Goal: Information Seeking & Learning: Find specific fact

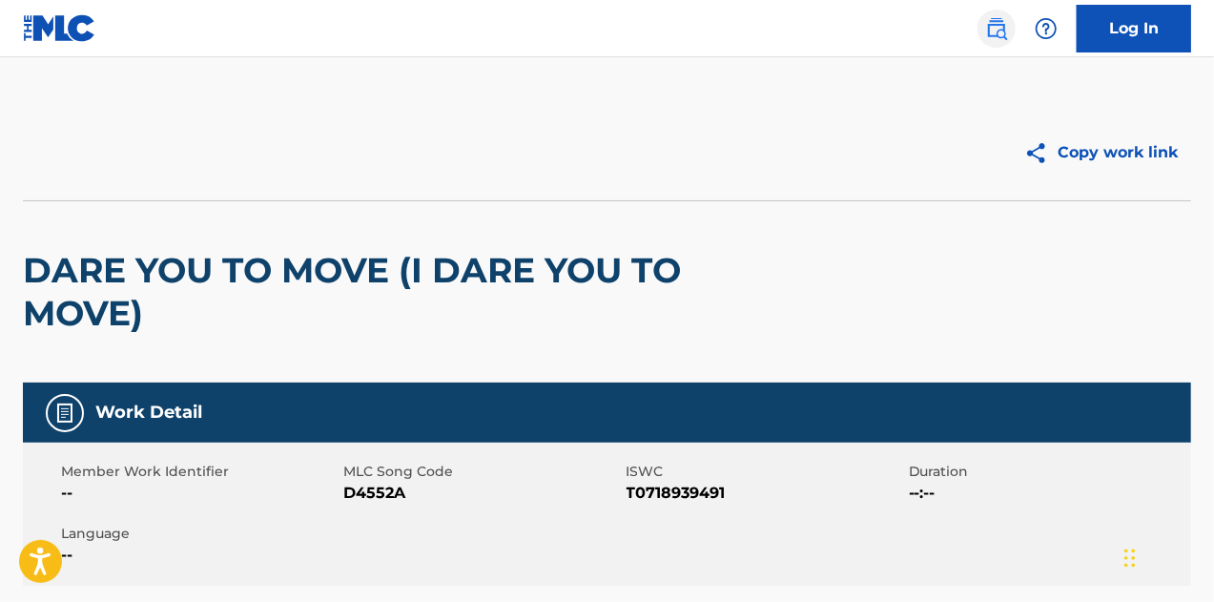
click at [1005, 26] on img at bounding box center [996, 28] width 23 height 23
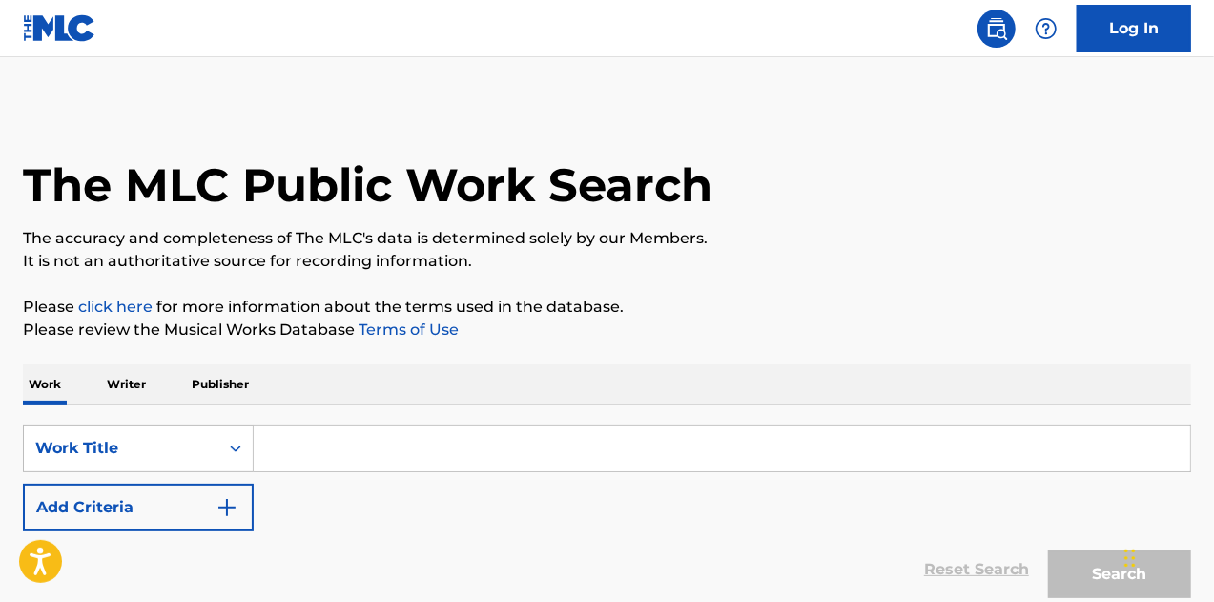
click at [301, 453] on input "Search Form" at bounding box center [722, 448] width 937 height 46
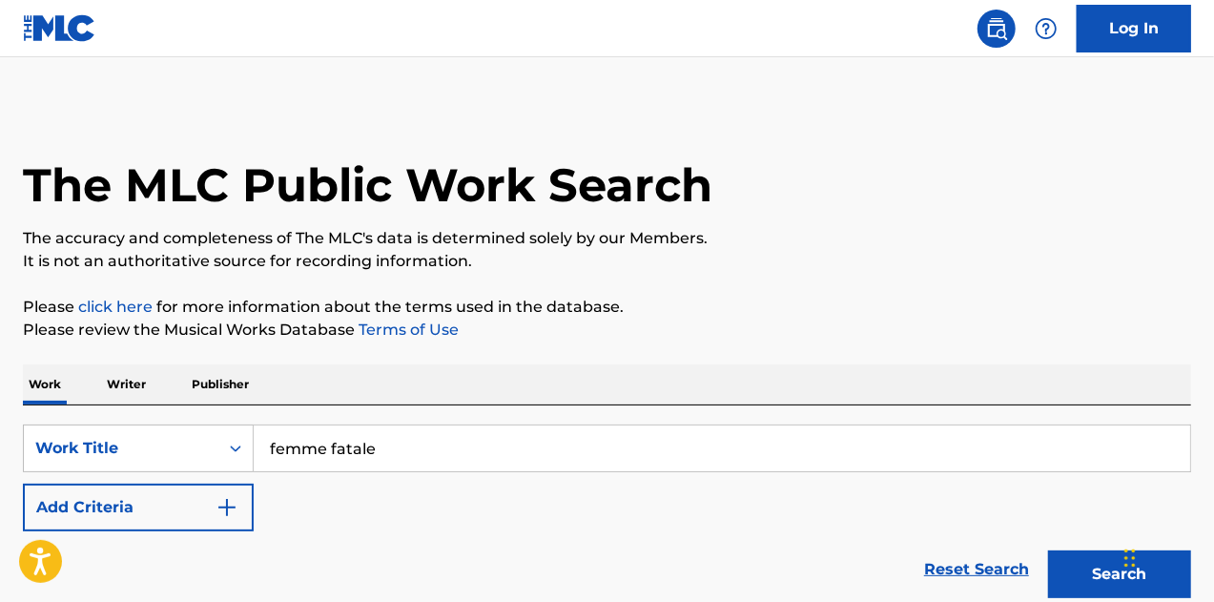
scroll to position [166, 0]
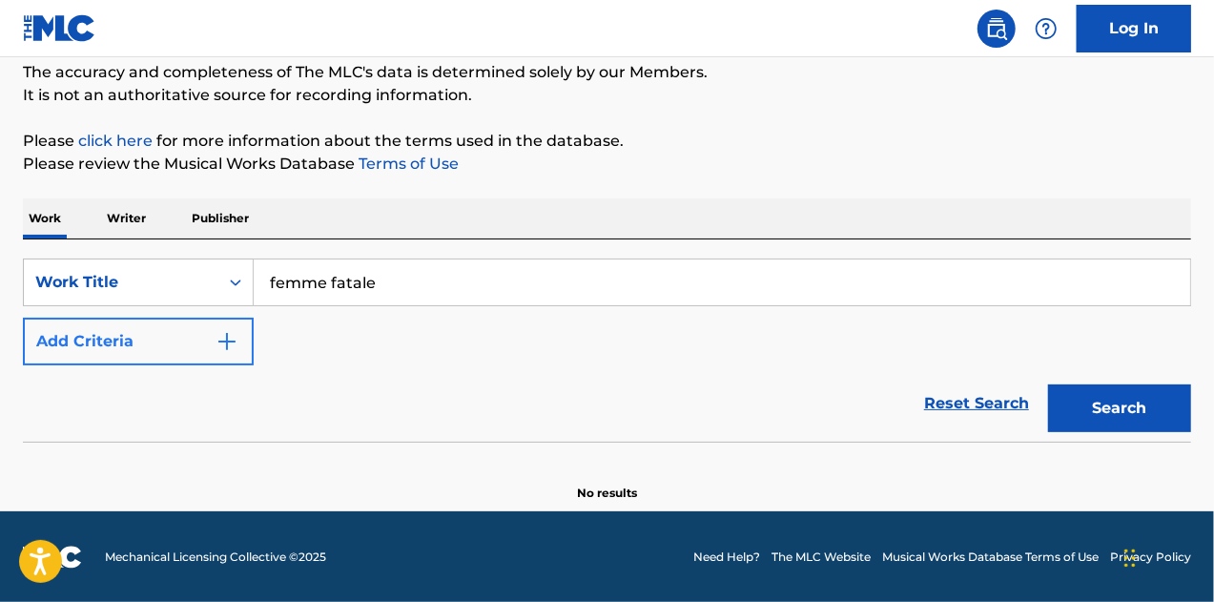
type input "femme fatale"
click at [220, 335] on img "Search Form" at bounding box center [227, 341] width 23 height 23
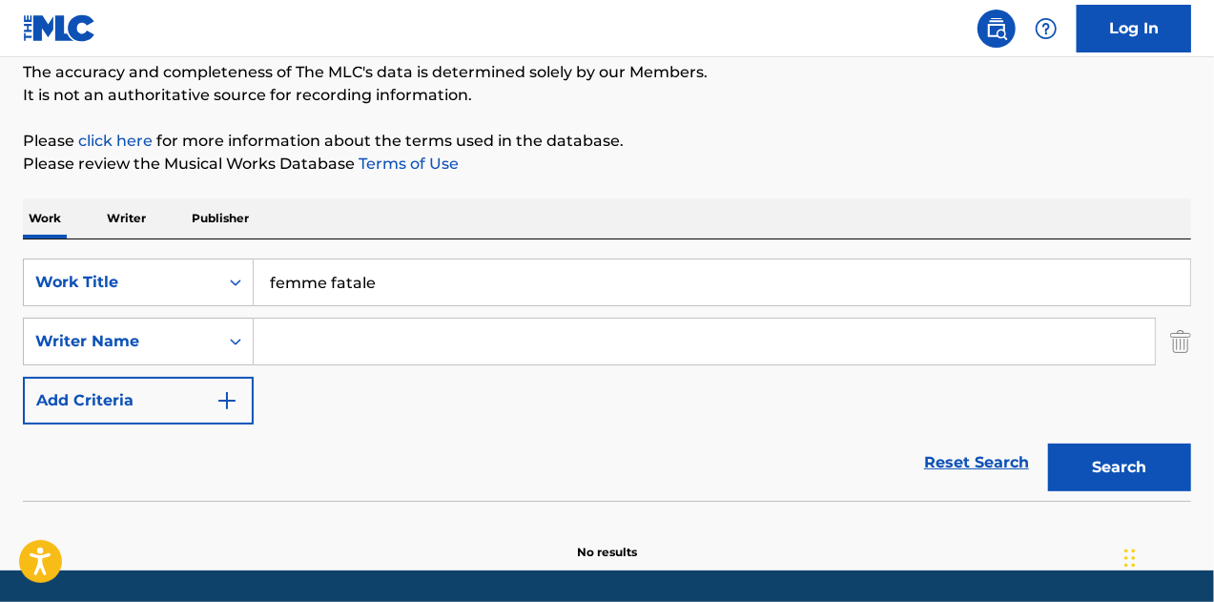
click at [352, 329] on input "Search Form" at bounding box center [704, 342] width 901 height 46
type input "f"
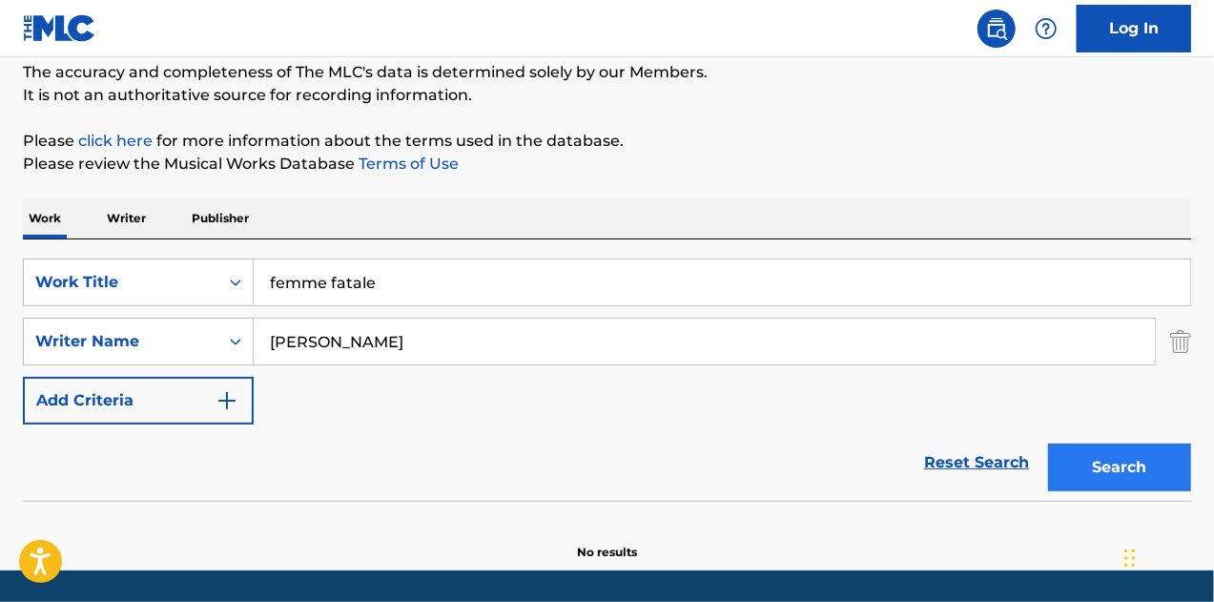
type input "[PERSON_NAME]"
click at [1096, 452] on button "Search" at bounding box center [1119, 468] width 143 height 48
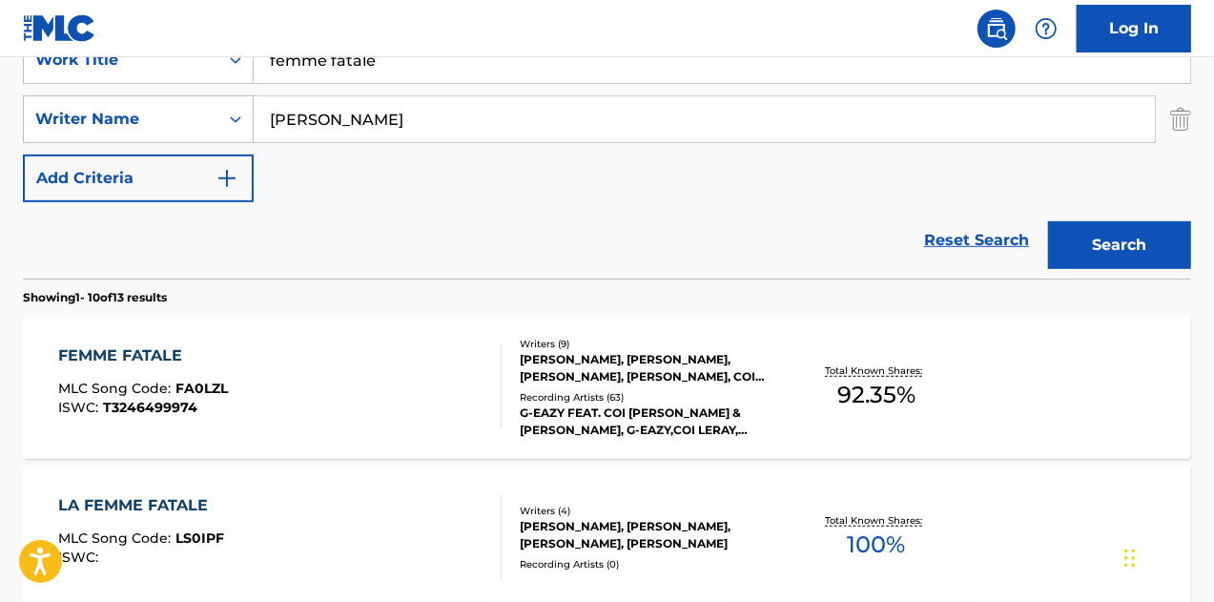
scroll to position [397, 0]
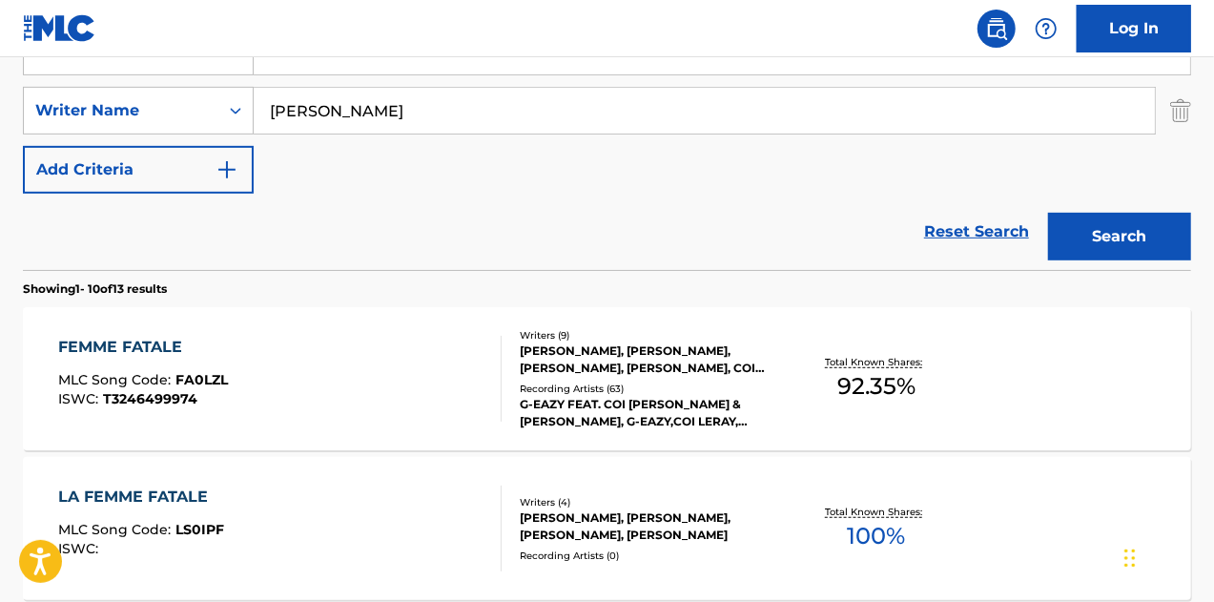
click at [481, 392] on div "FEMME FATALE MLC Song Code : FA0LZL ISWC : T3246499974" at bounding box center [280, 379] width 444 height 86
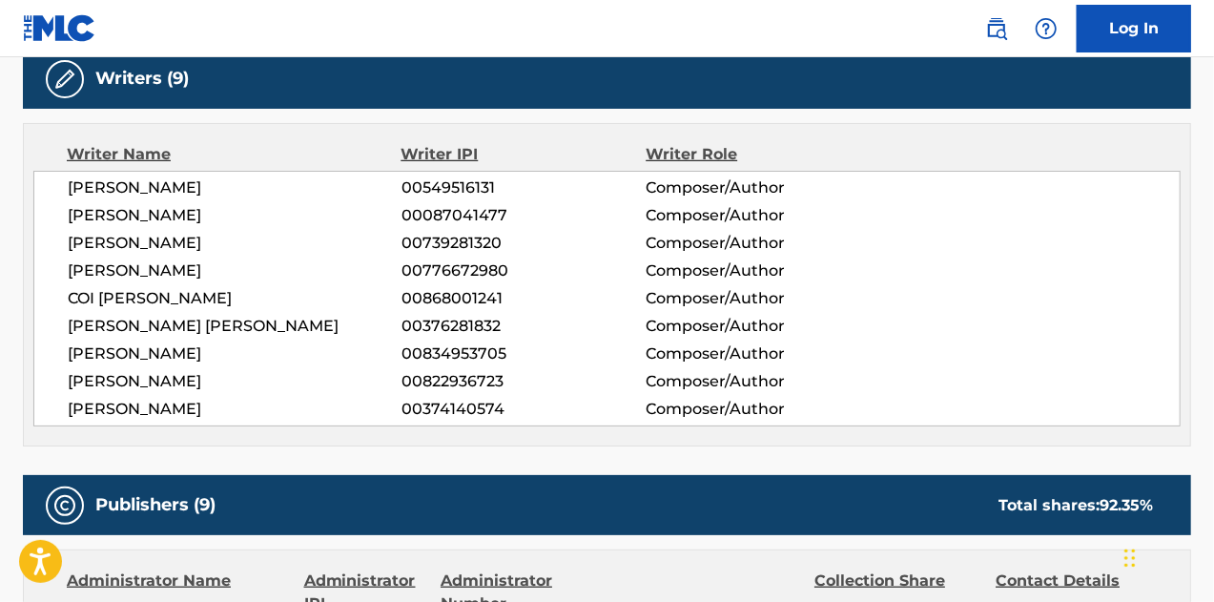
scroll to position [550, 0]
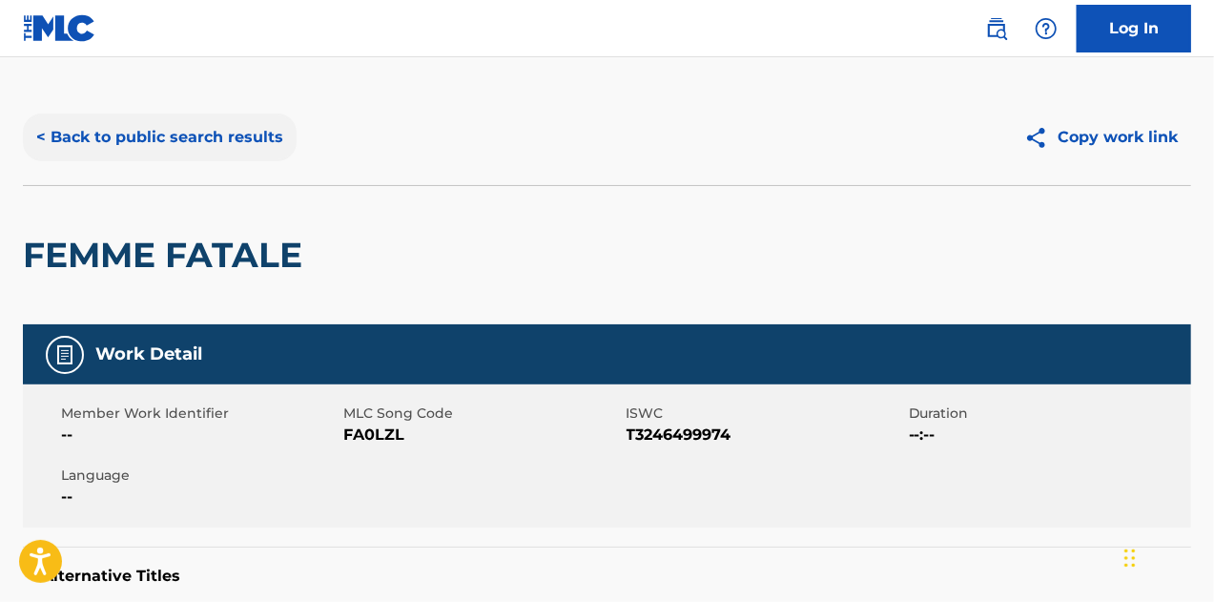
click at [154, 137] on button "< Back to public search results" at bounding box center [160, 138] width 274 height 48
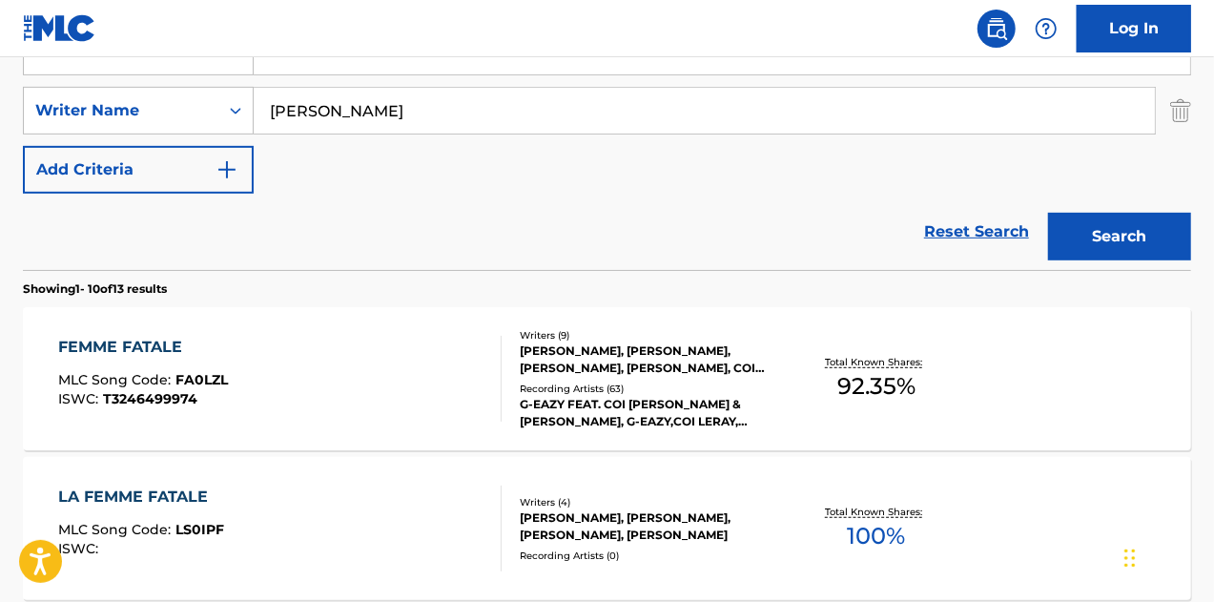
scroll to position [240, 0]
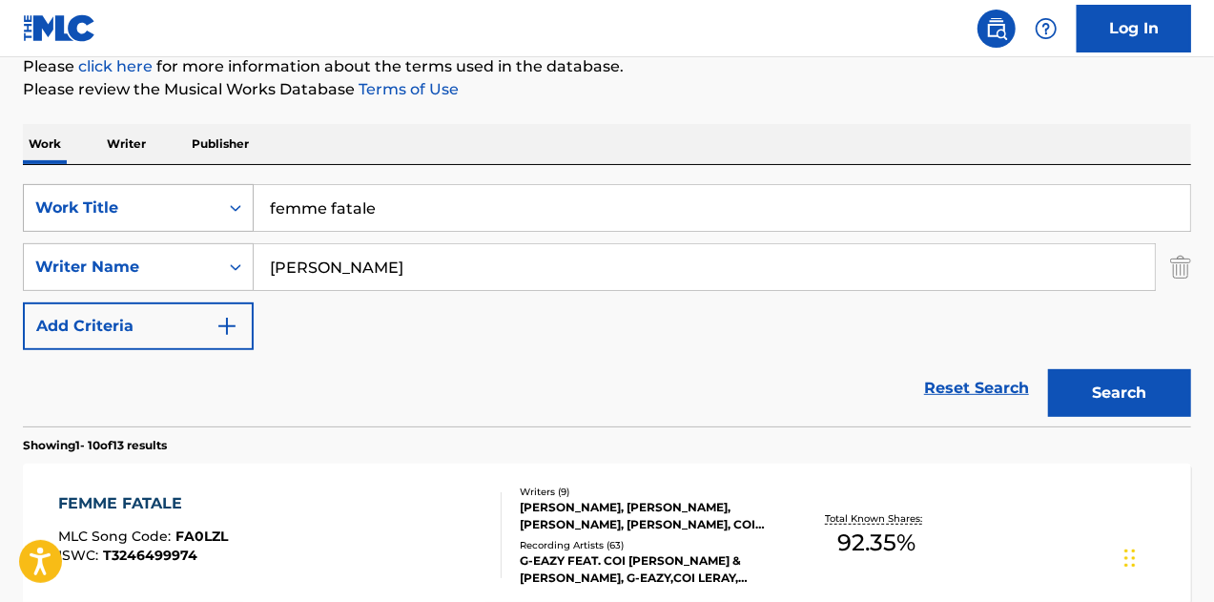
drag, startPoint x: 389, startPoint y: 203, endPoint x: 206, endPoint y: 188, distance: 183.8
click at [206, 188] on div "SearchWithCriteria5cbc26ea-1fc1-4850-b547-c04d48581a1f Work Title femme fatale" at bounding box center [607, 208] width 1168 height 48
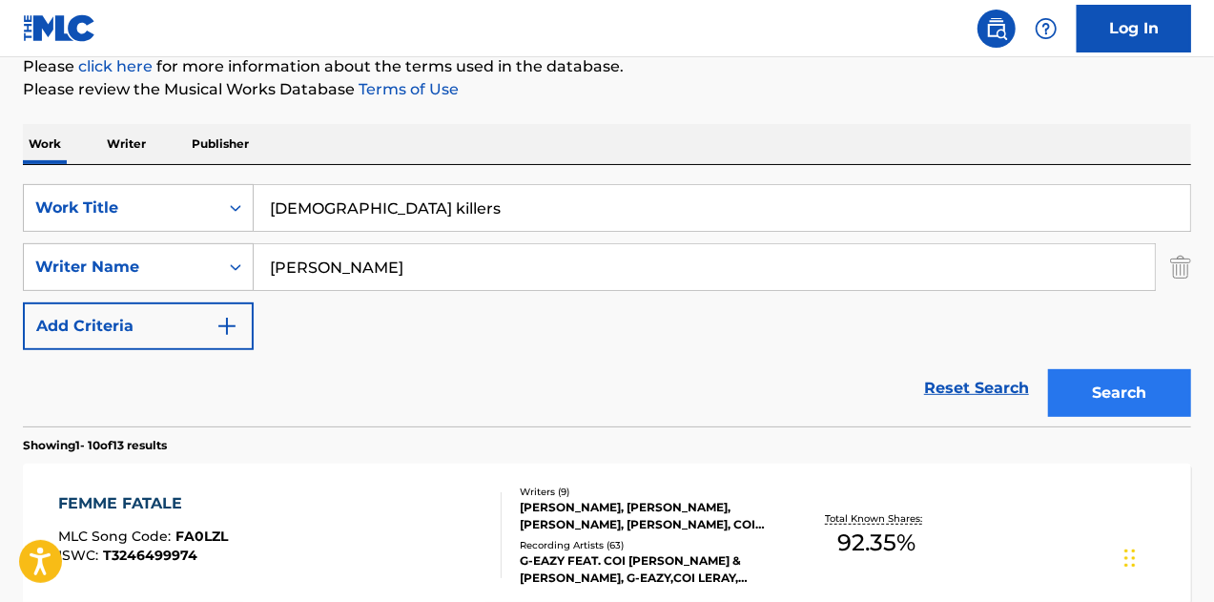
type input "[DEMOGRAPHIC_DATA] killers"
click at [1115, 388] on button "Search" at bounding box center [1119, 393] width 143 height 48
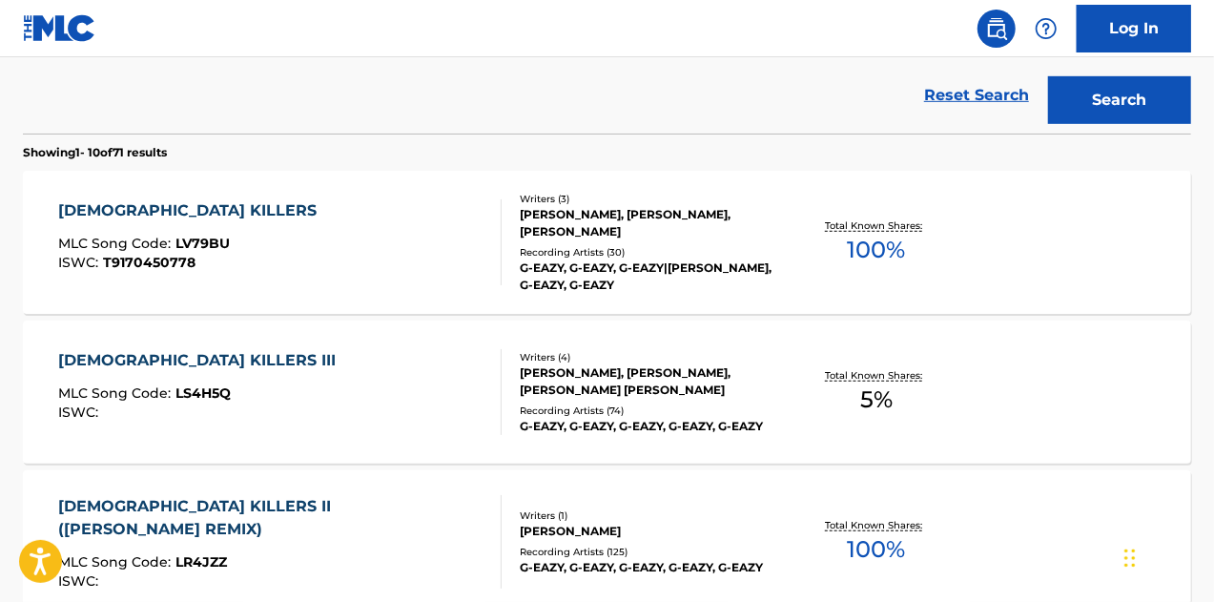
scroll to position [547, 0]
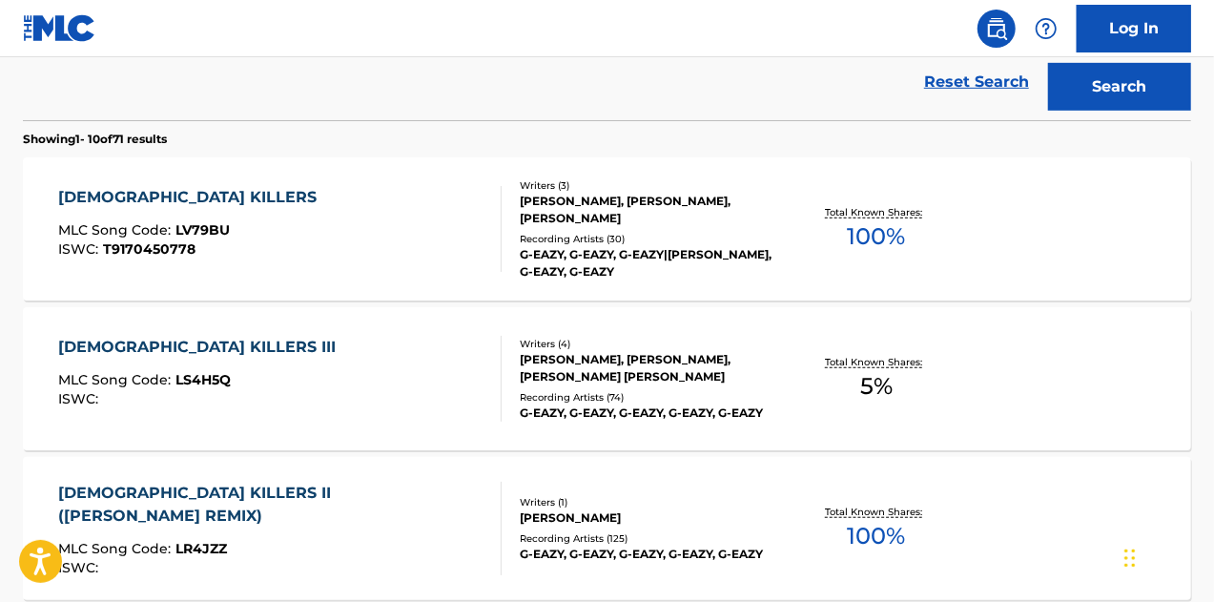
click at [422, 350] on div "[DEMOGRAPHIC_DATA] KILLERS III MLC Song Code : LS4H5Q ISWC :" at bounding box center [280, 379] width 444 height 86
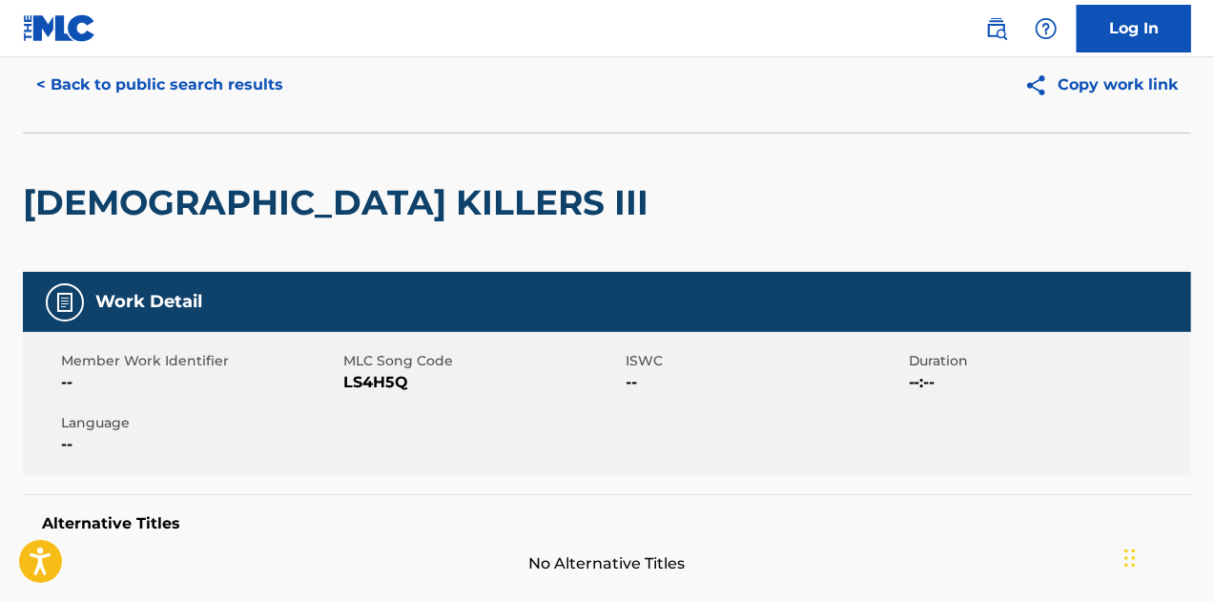
scroll to position [36, 0]
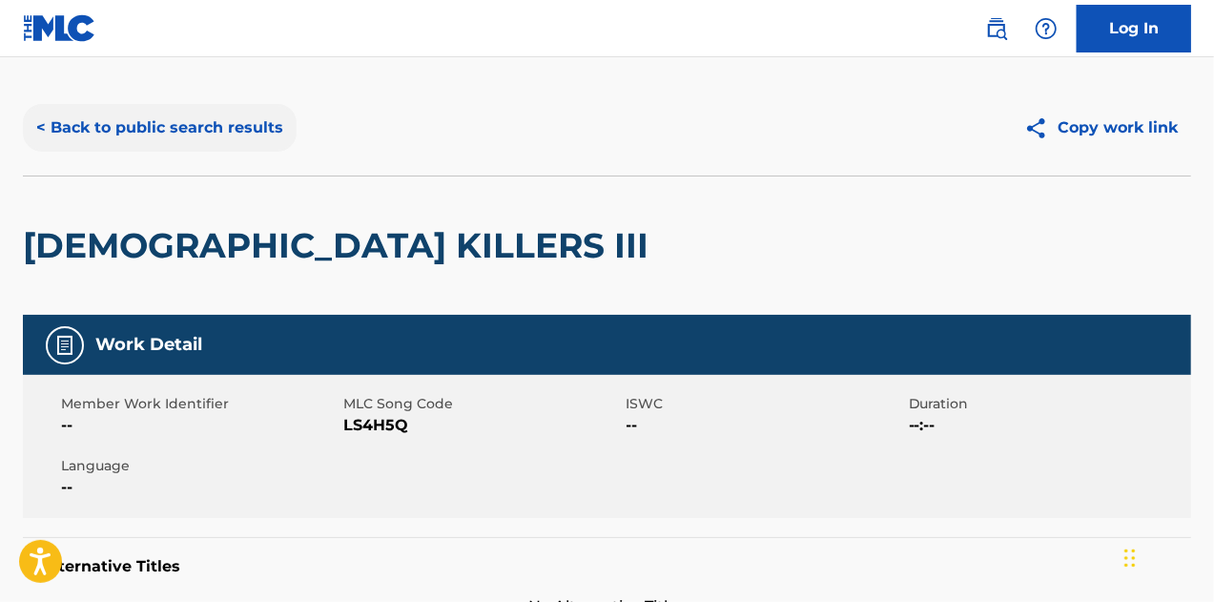
click at [134, 136] on button "< Back to public search results" at bounding box center [160, 128] width 274 height 48
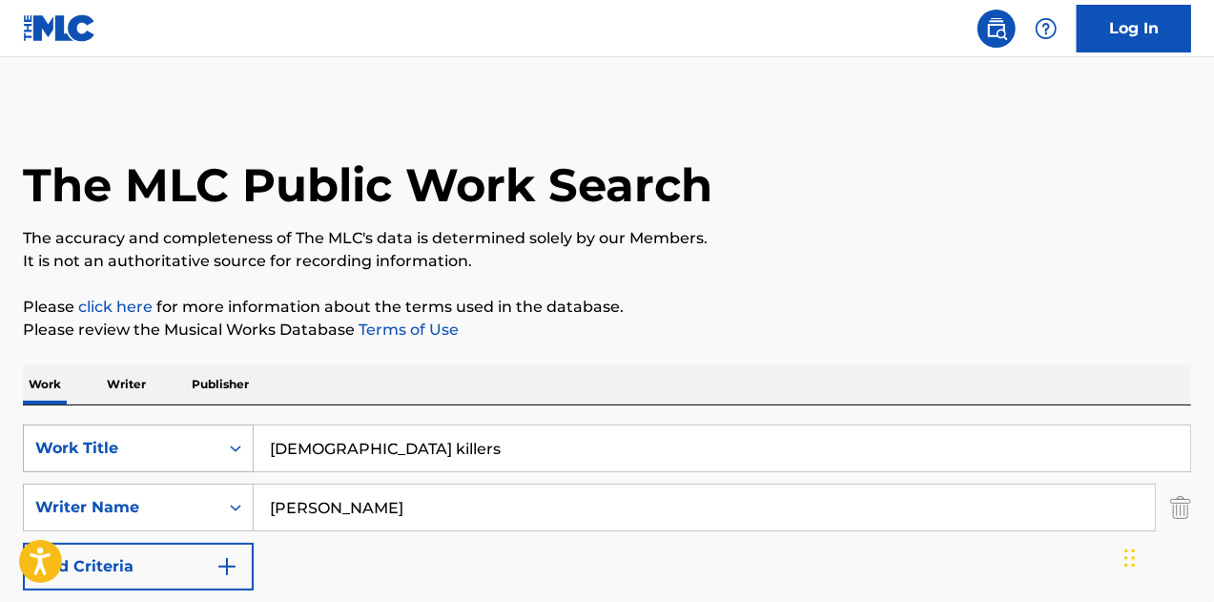
drag, startPoint x: 379, startPoint y: 440, endPoint x: 155, endPoint y: 424, distance: 223.7
click at [155, 424] on div "SearchWithCriteria5cbc26ea-1fc1-4850-b547-c04d48581a1f Work Title [DEMOGRAPHIC_…" at bounding box center [607, 448] width 1168 height 48
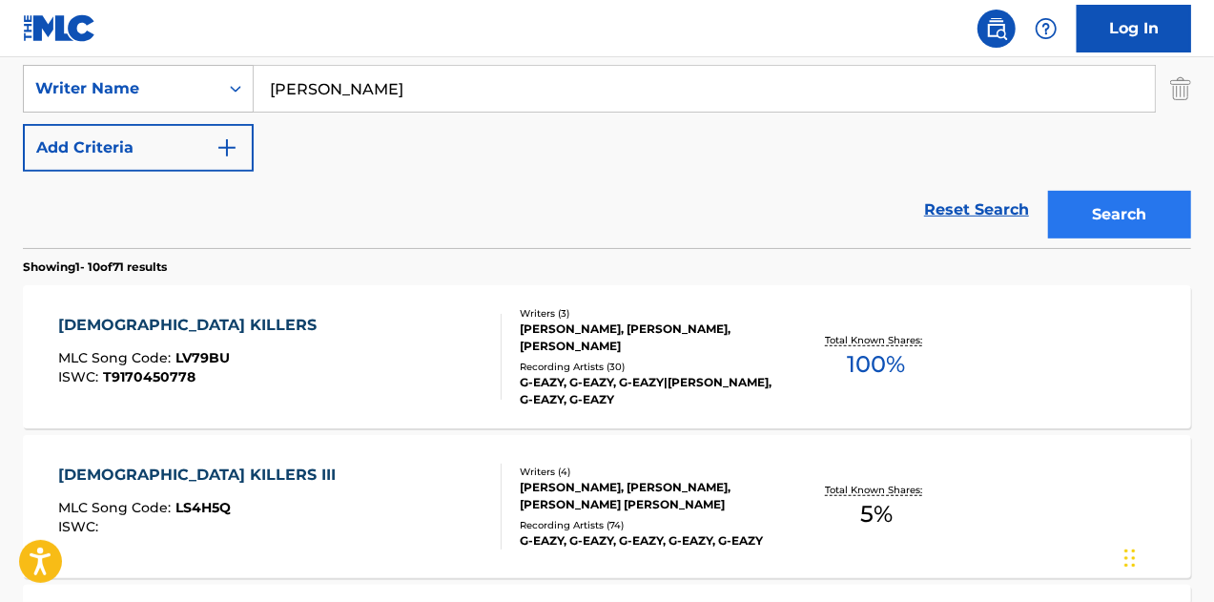
type input "say less"
click at [1103, 214] on button "Search" at bounding box center [1119, 215] width 143 height 48
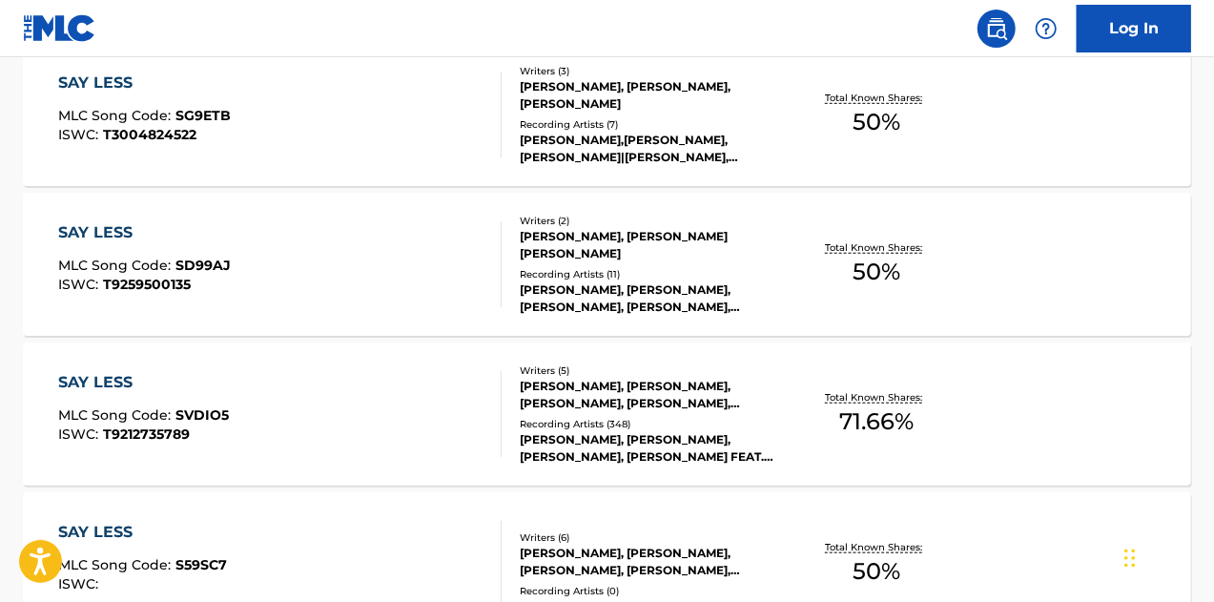
scroll to position [662, 0]
click at [425, 390] on div "SAY LESS MLC Song Code : SVDIO5 ISWC : T9212735789" at bounding box center [280, 413] width 444 height 86
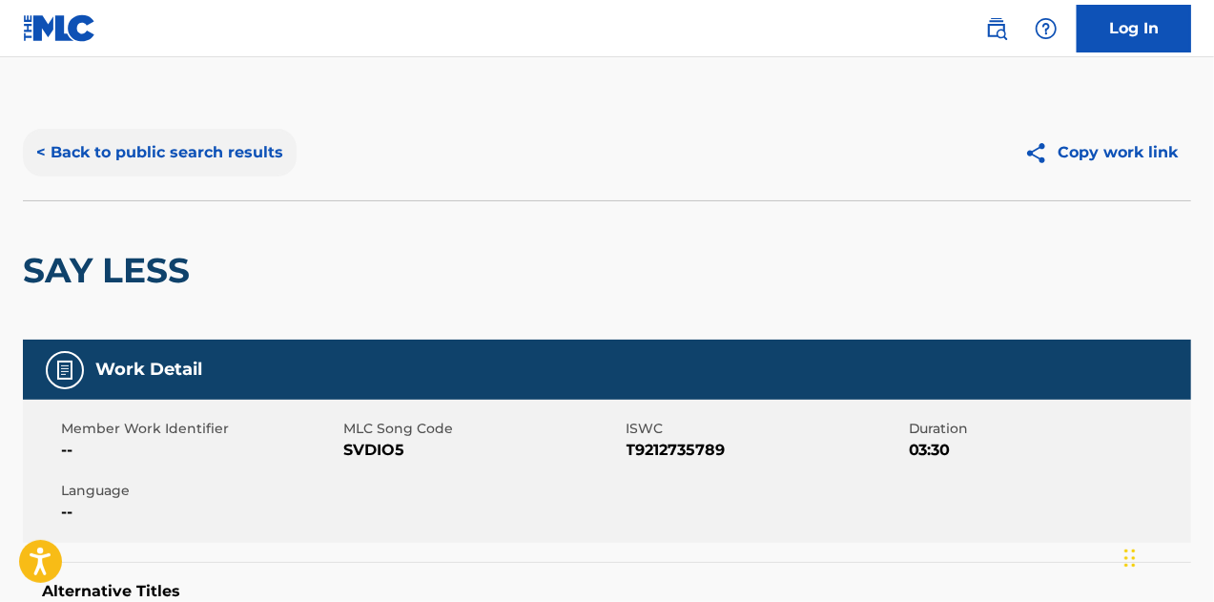
click at [88, 144] on button "< Back to public search results" at bounding box center [160, 153] width 274 height 48
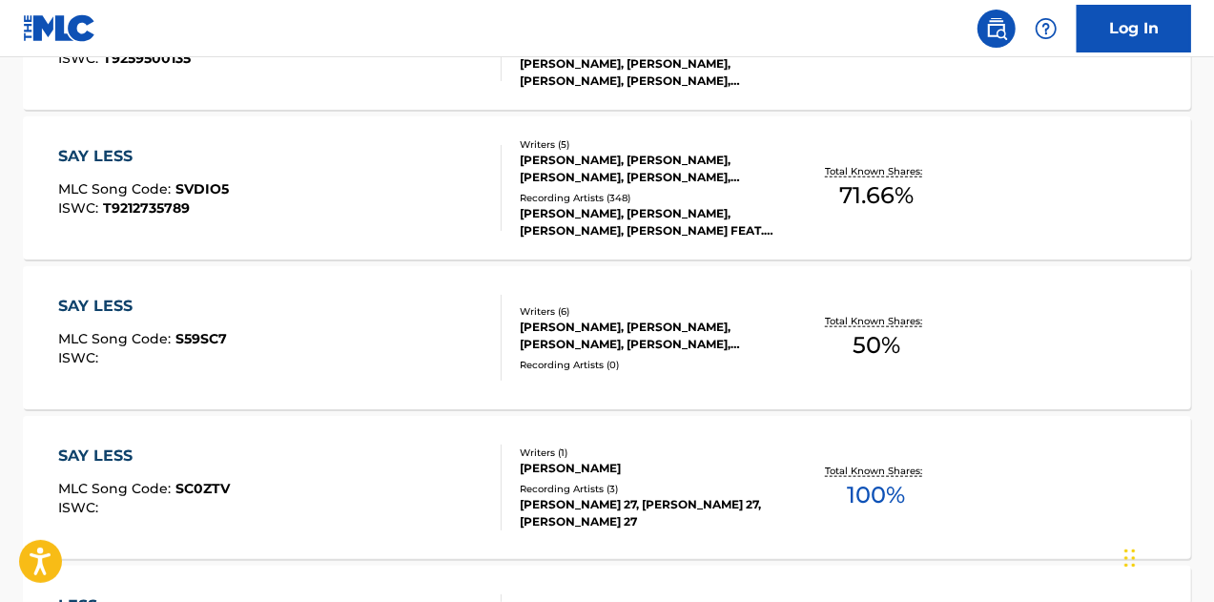
scroll to position [888, 0]
click at [368, 312] on div "SAY LESS MLC Song Code : S59SC7 ISWC :" at bounding box center [280, 337] width 444 height 86
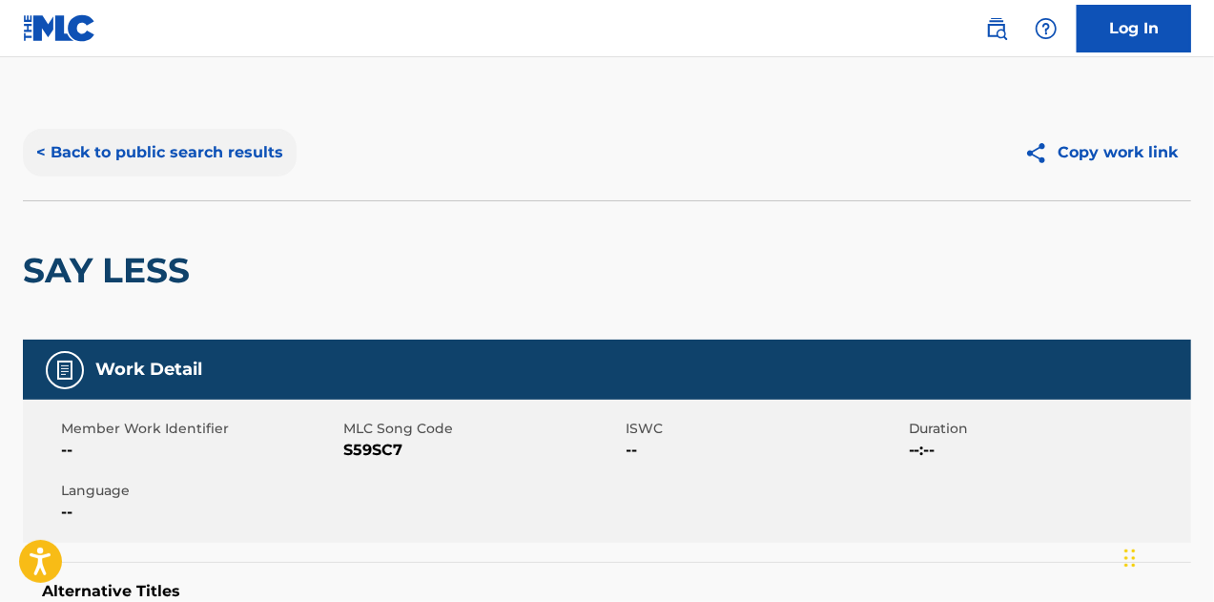
click at [92, 160] on button "< Back to public search results" at bounding box center [160, 153] width 274 height 48
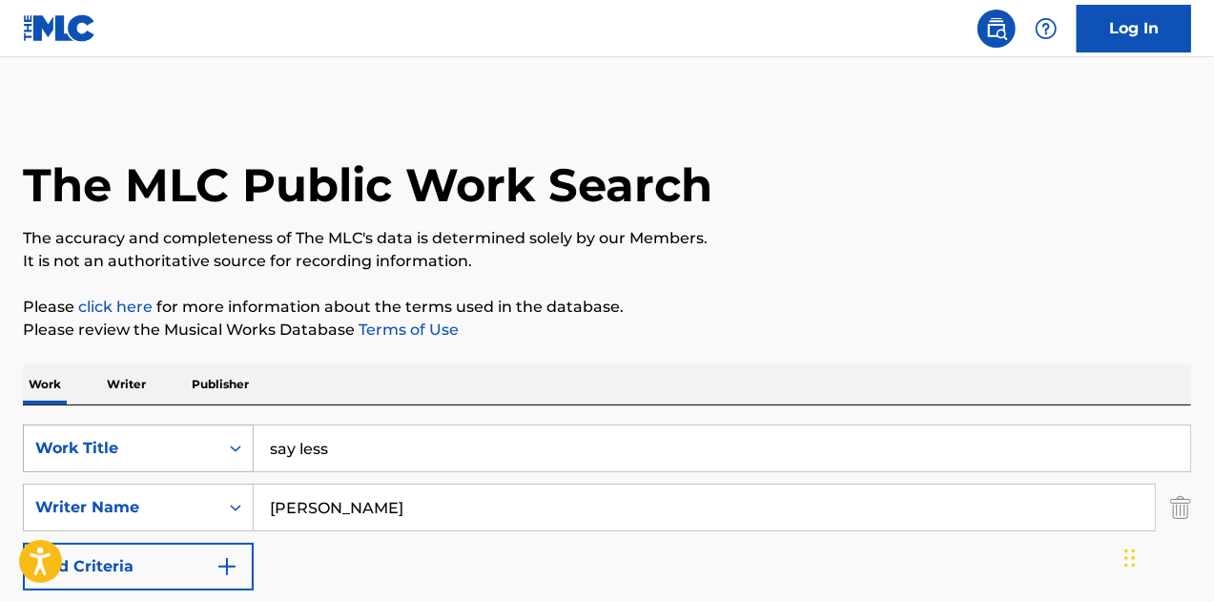
drag, startPoint x: 342, startPoint y: 453, endPoint x: 90, endPoint y: 446, distance: 252.8
click at [90, 446] on div "SearchWithCriteria5cbc26ea-1fc1-4850-b547-c04d48581a1f Work Title say less" at bounding box center [607, 448] width 1168 height 48
type input "in my head"
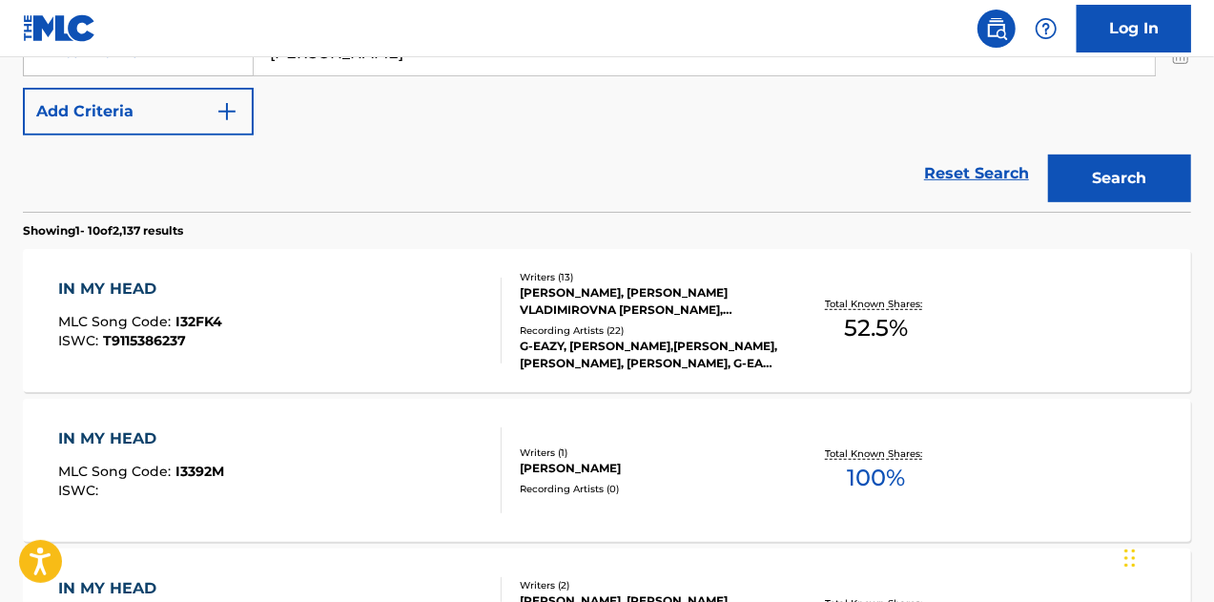
scroll to position [456, 0]
click at [411, 314] on div "IN MY HEAD MLC Song Code : I32FK4 ISWC : T9115386237" at bounding box center [280, 320] width 444 height 86
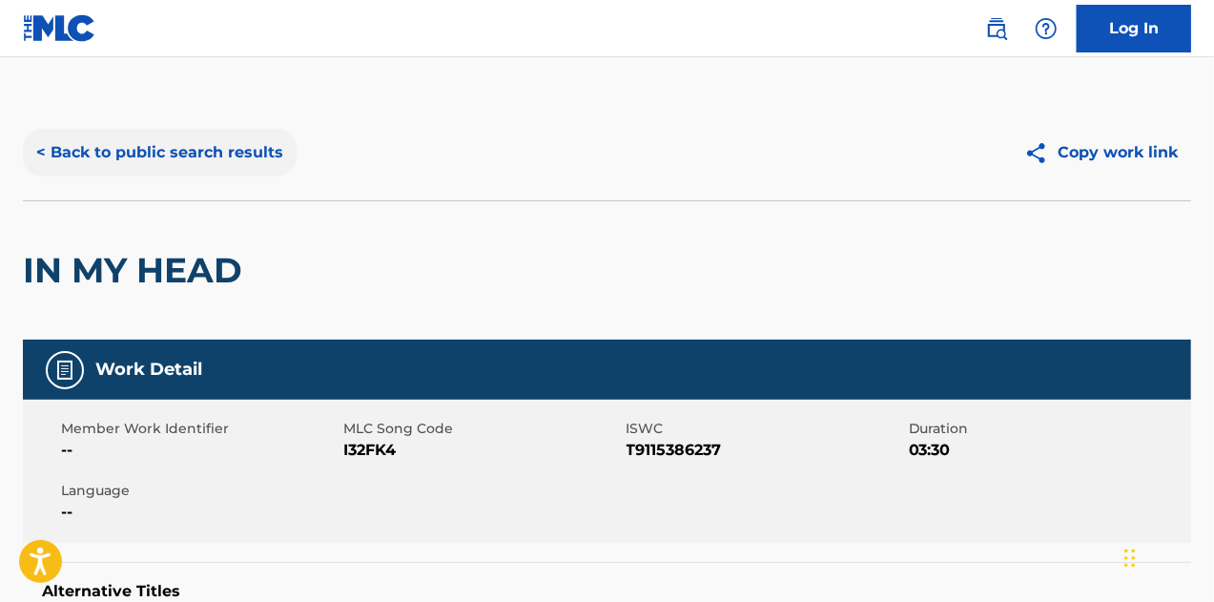
click at [157, 152] on button "< Back to public search results" at bounding box center [160, 153] width 274 height 48
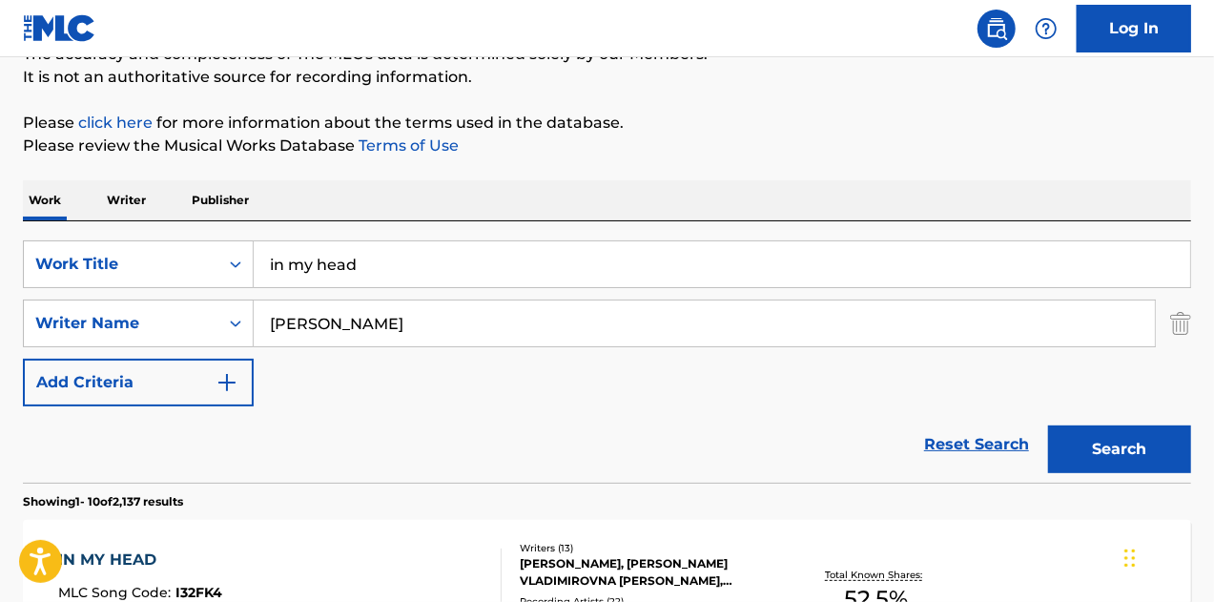
scroll to position [183, 0]
drag, startPoint x: 350, startPoint y: 324, endPoint x: 181, endPoint y: 308, distance: 169.6
click at [181, 308] on div "SearchWithCriteria6f2d558a-31e0-40ba-a504-017356eb1c06 Writer Name [PERSON_NAME]" at bounding box center [607, 324] width 1168 height 48
click at [1048, 426] on button "Search" at bounding box center [1119, 450] width 143 height 48
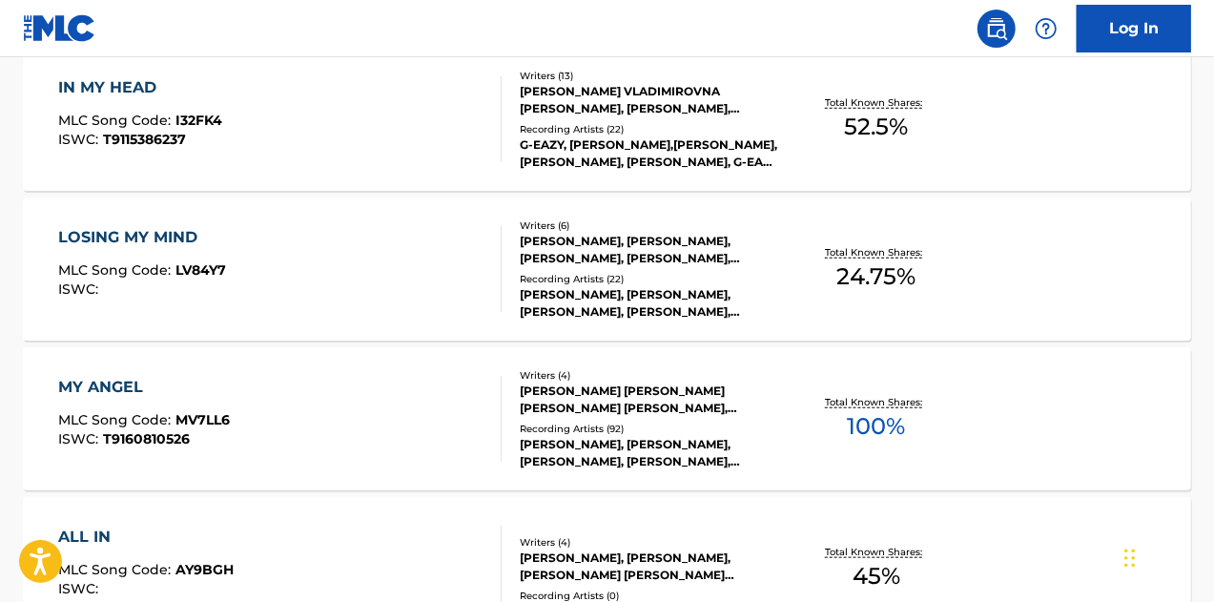
scroll to position [333, 0]
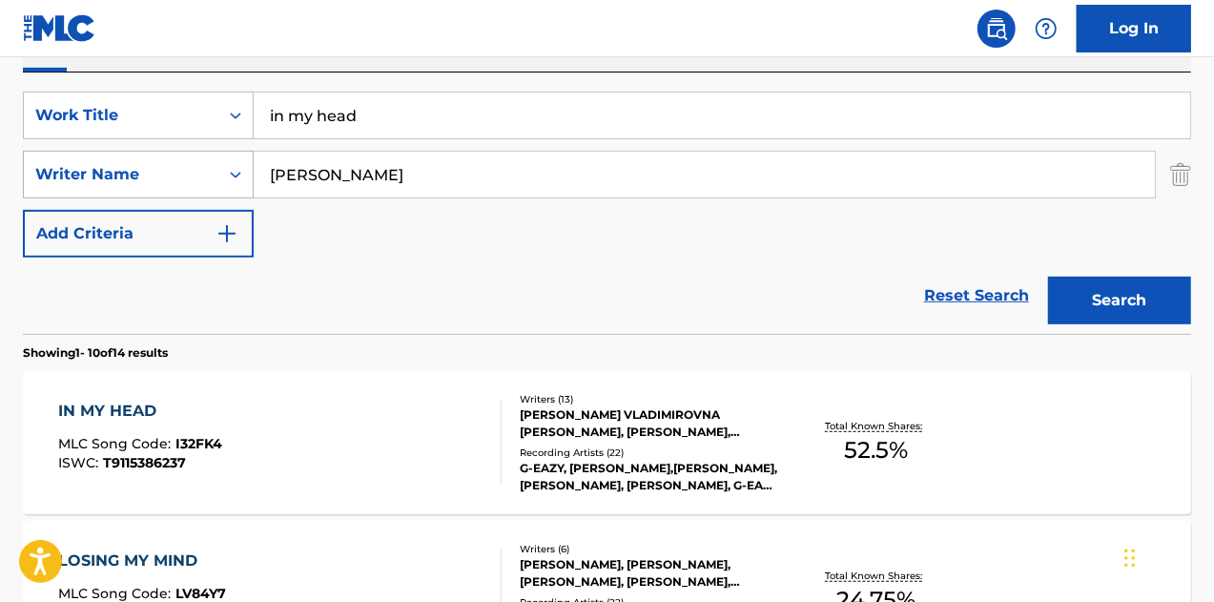
drag, startPoint x: 399, startPoint y: 183, endPoint x: 194, endPoint y: 170, distance: 205.5
click at [194, 170] on div "SearchWithCriteria6f2d558a-31e0-40ba-a504-017356eb1c06 Writer Name [PERSON_NAME]" at bounding box center [607, 175] width 1168 height 48
type input "[PERSON_NAME]"
click at [1048, 277] on button "Search" at bounding box center [1119, 301] width 143 height 48
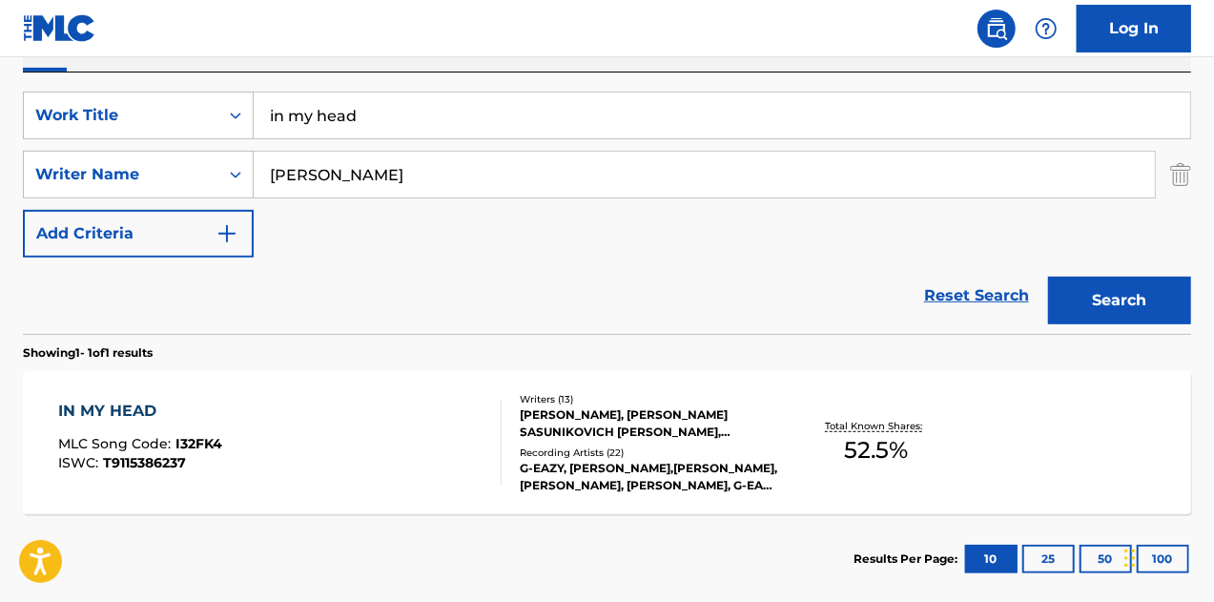
scroll to position [435, 0]
